Goal: Check status: Check status

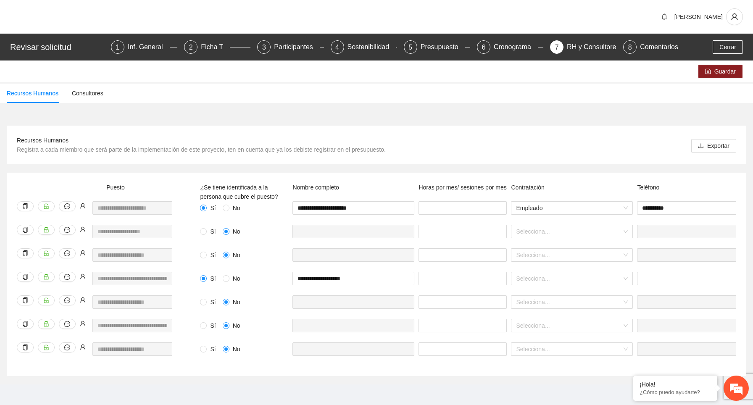
click at [73, 186] on div at bounding box center [81, 192] width 21 height 18
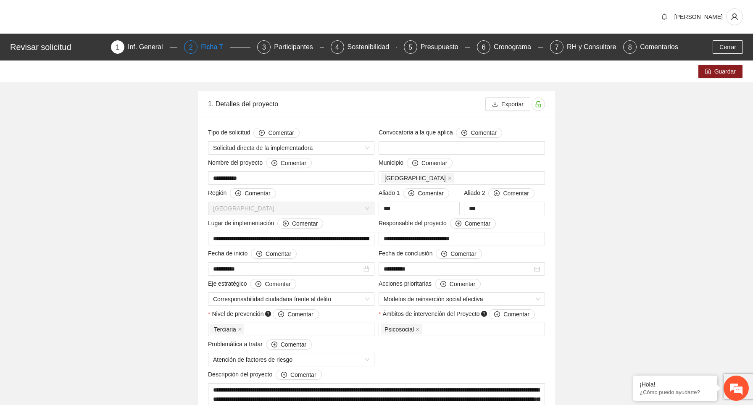
click at [208, 45] on div "Ficha T" at bounding box center [215, 46] width 29 height 13
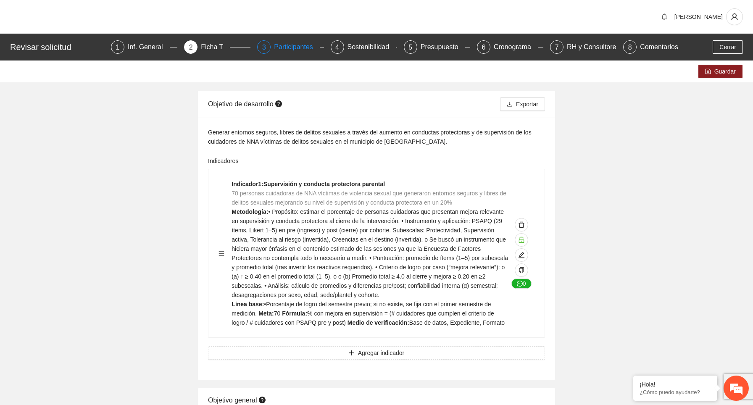
click at [295, 44] on div "Participantes" at bounding box center [297, 46] width 46 height 13
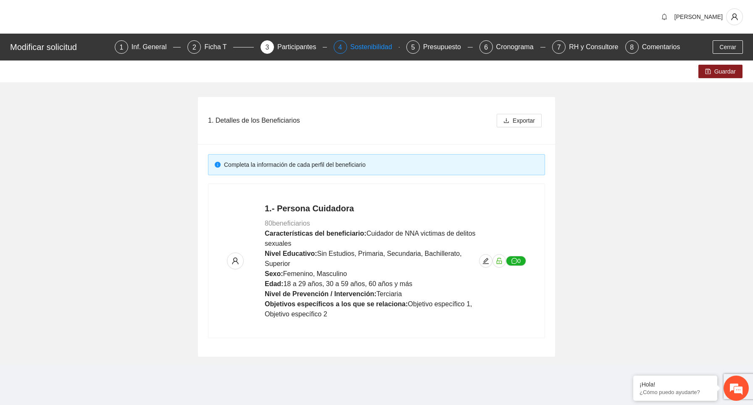
click at [366, 42] on div "Sostenibilidad" at bounding box center [374, 46] width 49 height 13
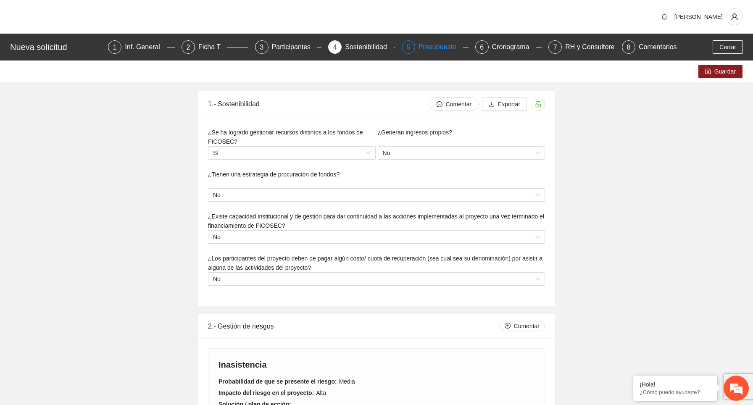
click at [439, 50] on div "Presupuesto" at bounding box center [440, 46] width 45 height 13
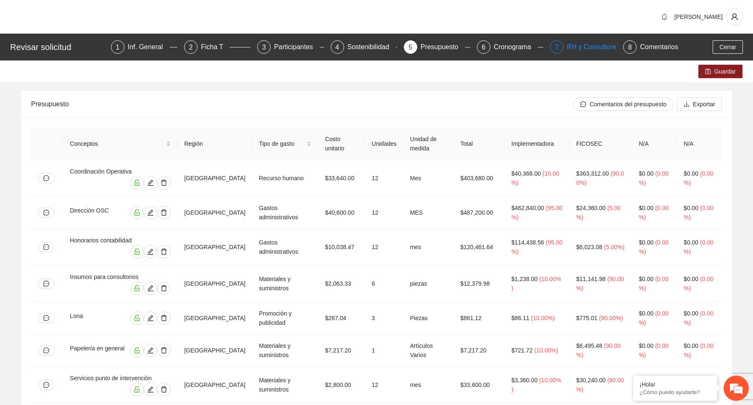
click at [595, 43] on div "RH y Consultores" at bounding box center [596, 46] width 59 height 13
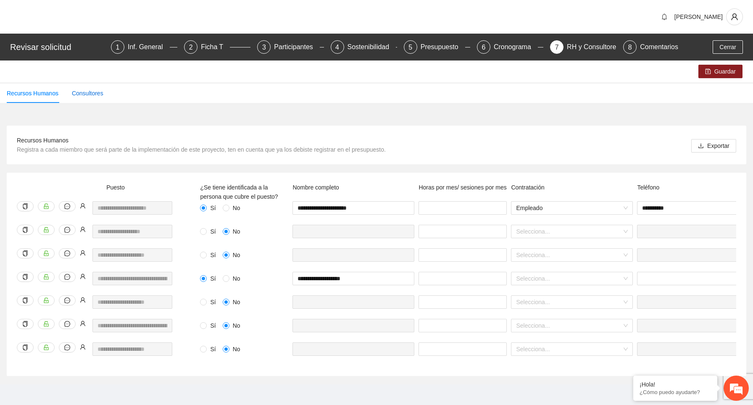
click at [95, 89] on div "Consultores" at bounding box center [88, 93] width 32 height 9
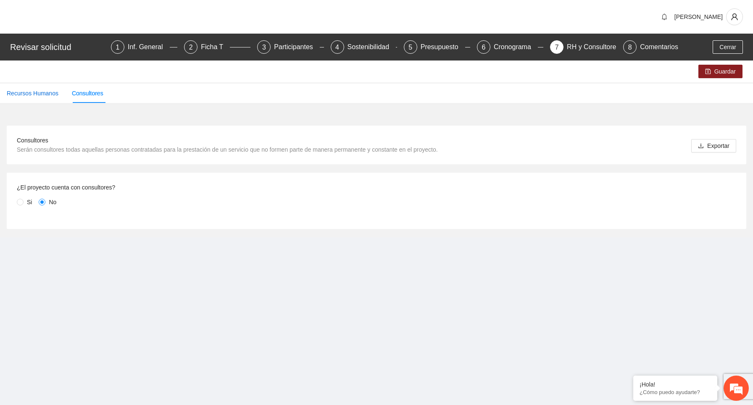
click at [36, 97] on div "Recursos Humanos" at bounding box center [33, 93] width 52 height 9
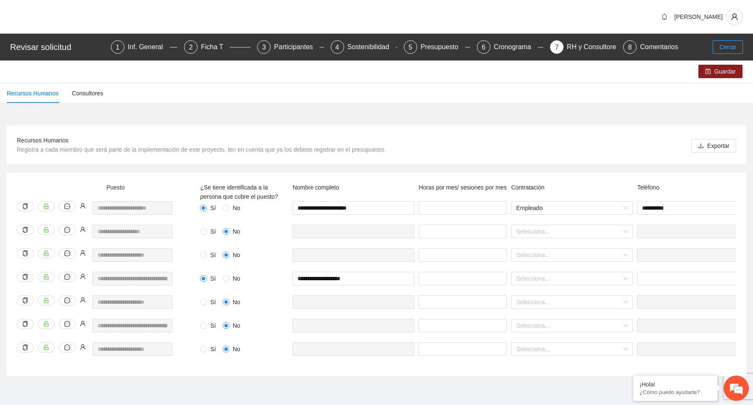
click at [728, 50] on span "Cerrar" at bounding box center [727, 46] width 17 height 9
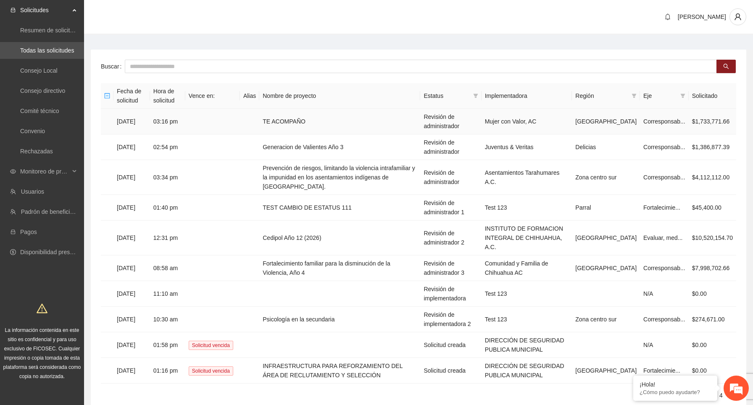
click at [185, 127] on td "03:16 pm" at bounding box center [167, 122] width 35 height 26
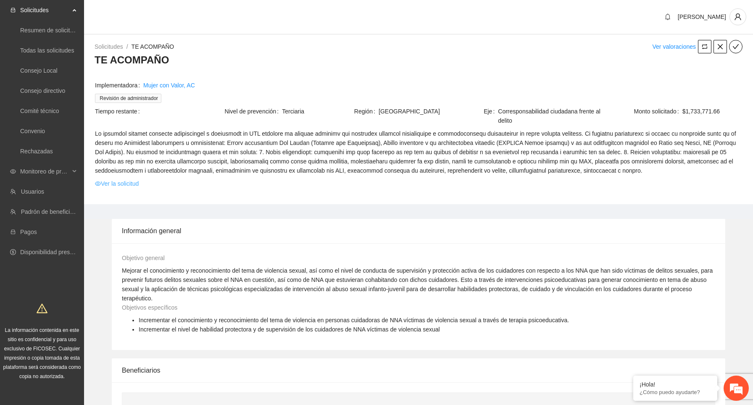
click at [134, 188] on link "Ver la solicitud" at bounding box center [117, 183] width 44 height 9
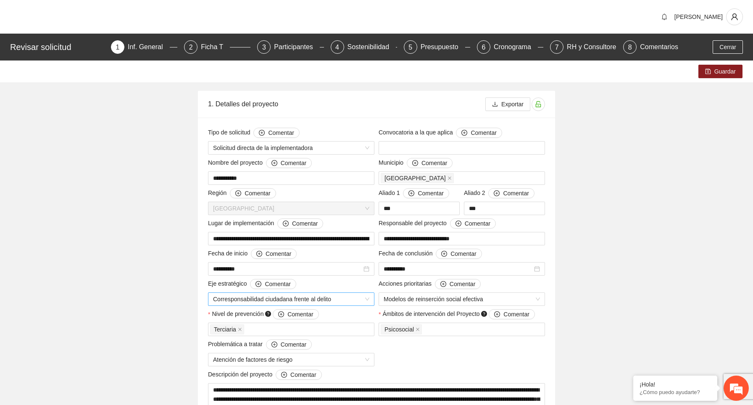
click at [596, 45] on div "RH y Consultores" at bounding box center [596, 46] width 59 height 13
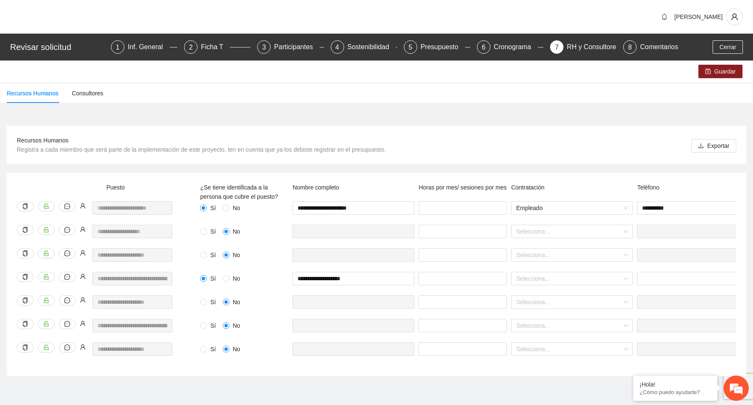
click at [725, 39] on div "Revisar solicitud 1 Inf. General 2 Ficha T 3 Participantes 4 Sostenibilidad 5 P…" at bounding box center [376, 47] width 753 height 27
click at [730, 51] on span "Cerrar" at bounding box center [727, 46] width 17 height 9
